Goal: Find specific page/section

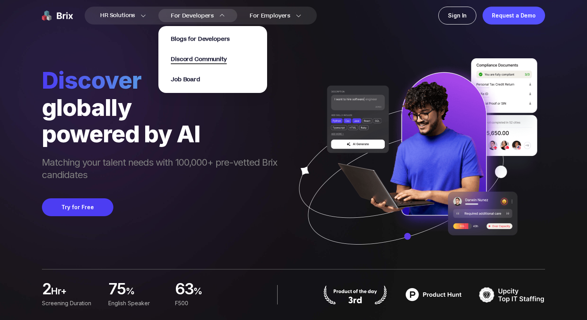
click at [207, 62] on span "Discord Community" at bounding box center [199, 59] width 56 height 9
click at [198, 76] on span "Job Board" at bounding box center [186, 79] width 30 height 9
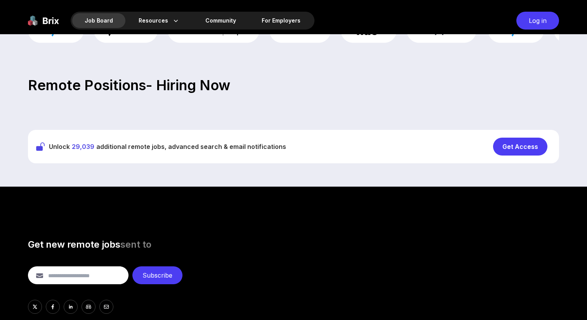
scroll to position [220, 0]
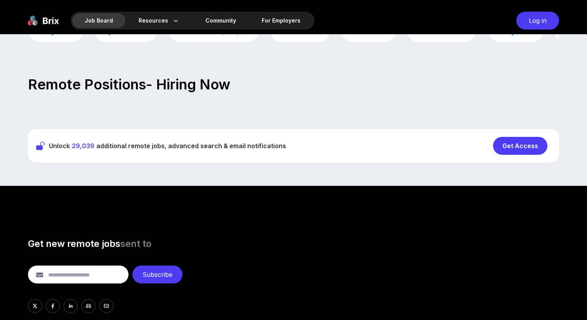
click at [515, 142] on div "Get Access" at bounding box center [520, 146] width 54 height 18
